Goal: Task Accomplishment & Management: Manage account settings

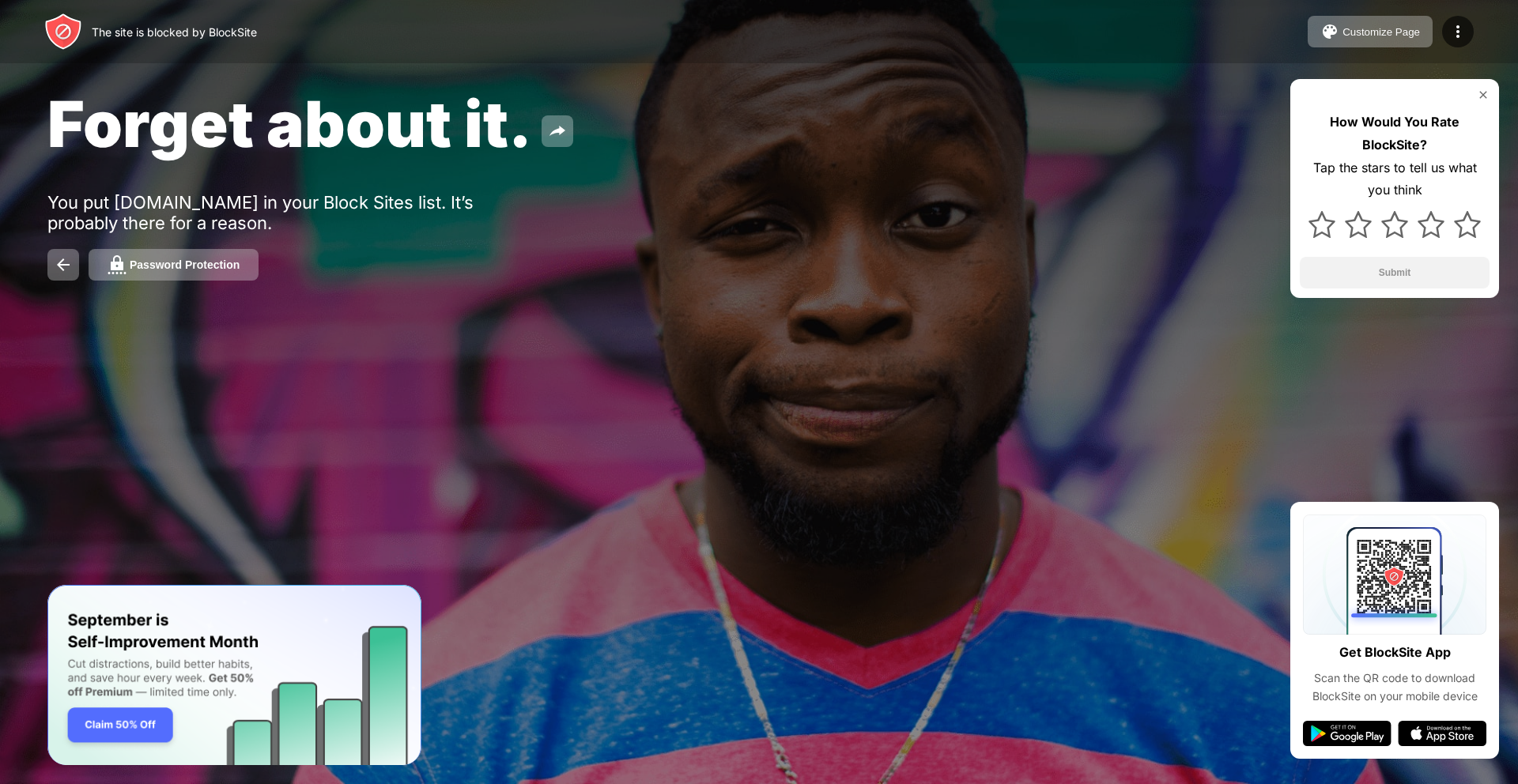
click at [523, 312] on div "Forget about it. You put aajtak.in in your Block Sites list. It’s probably ther…" at bounding box center [759, 183] width 1518 height 366
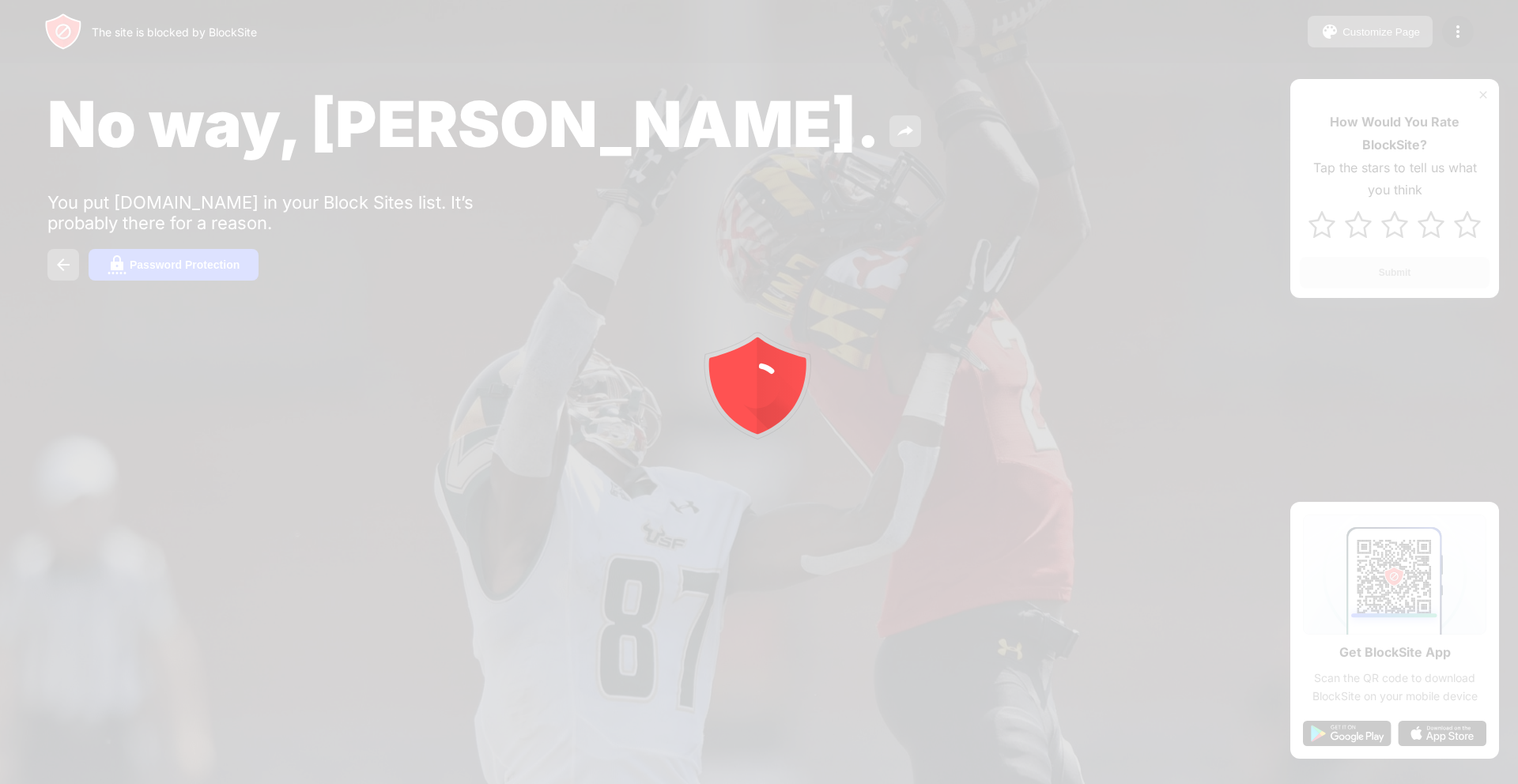
click at [177, 308] on div at bounding box center [759, 392] width 1518 height 784
